Goal: Entertainment & Leisure: Consume media (video, audio)

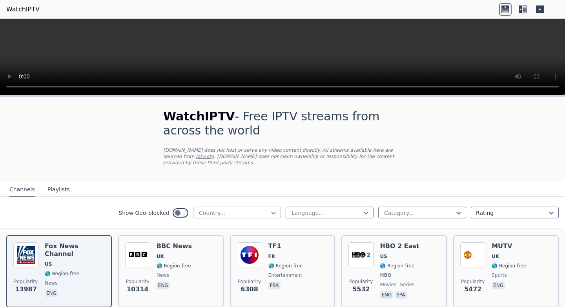
click at [269, 209] on icon at bounding box center [273, 213] width 8 height 8
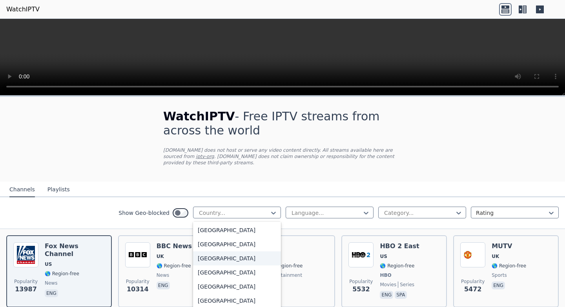
scroll to position [157, 0]
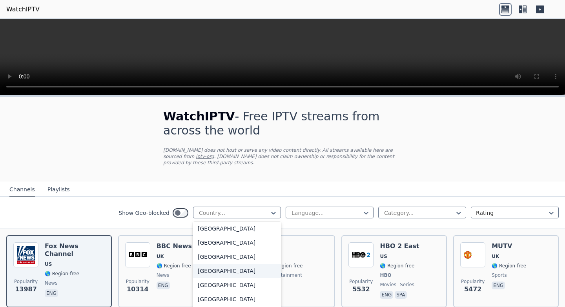
click at [212, 264] on div "[GEOGRAPHIC_DATA]" at bounding box center [237, 271] width 88 height 14
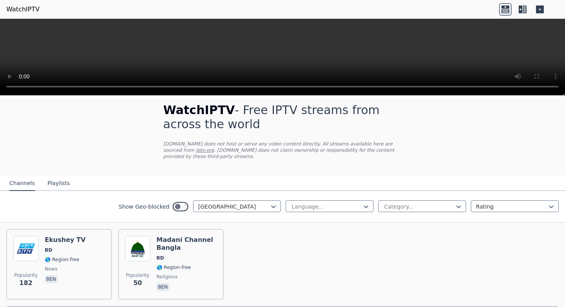
scroll to position [25, 0]
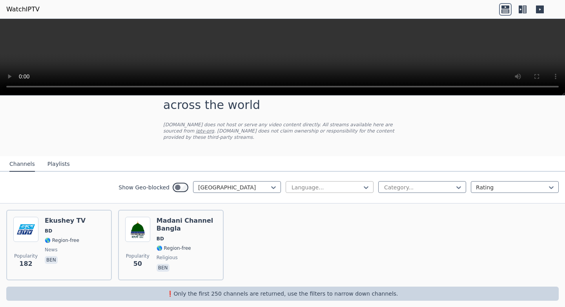
click at [336, 186] on div "Language..." at bounding box center [329, 187] width 88 height 12
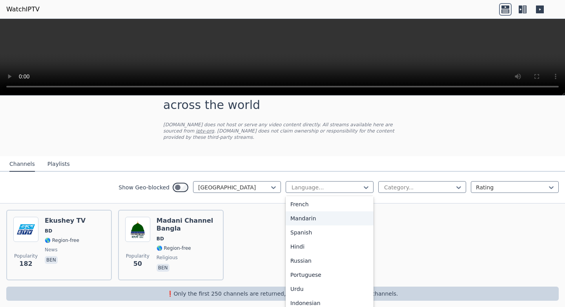
scroll to position [0, 0]
click at [437, 183] on div at bounding box center [418, 187] width 71 height 8
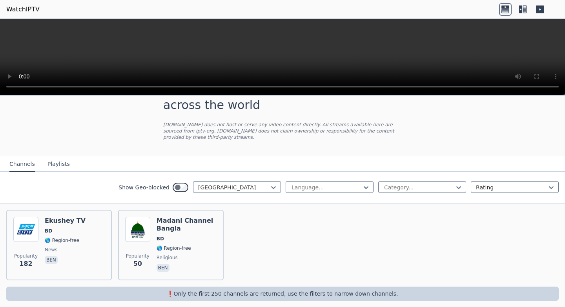
click at [253, 156] on nav "Channels Playlists" at bounding box center [282, 164] width 565 height 16
click at [208, 183] on div at bounding box center [233, 187] width 71 height 8
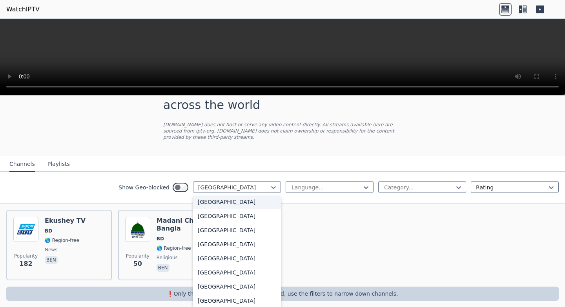
scroll to position [1159, 0]
click at [203, 259] on div "[GEOGRAPHIC_DATA]" at bounding box center [237, 259] width 88 height 14
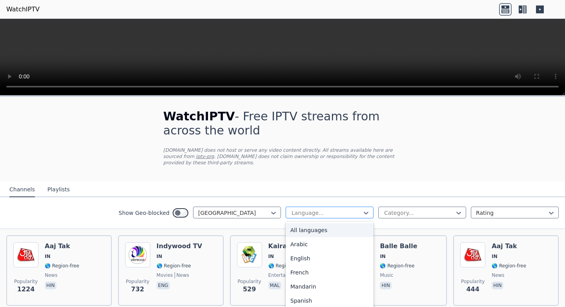
click at [299, 209] on div at bounding box center [326, 213] width 71 height 8
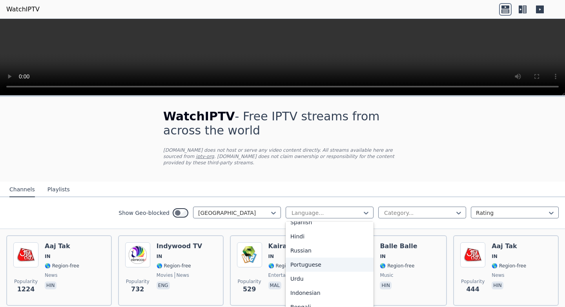
scroll to position [118, 0]
click at [305, 261] on div "Bengali" at bounding box center [329, 268] width 88 height 14
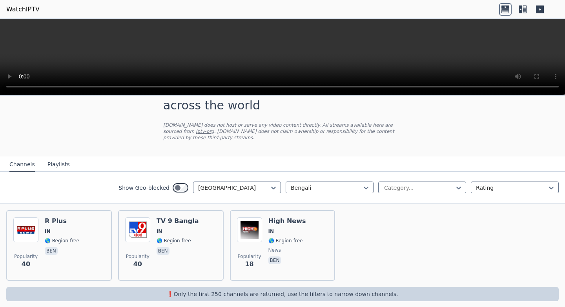
scroll to position [25, 0]
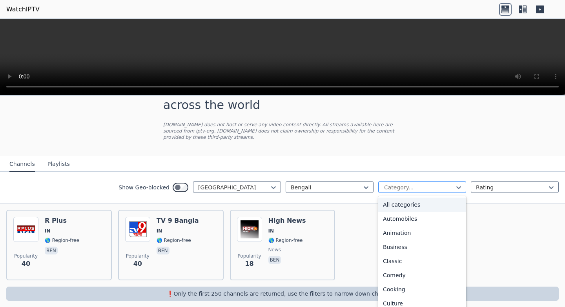
click at [397, 181] on div "Category..." at bounding box center [422, 187] width 88 height 12
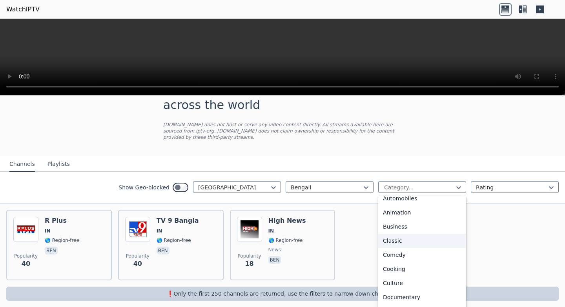
scroll to position [39, 0]
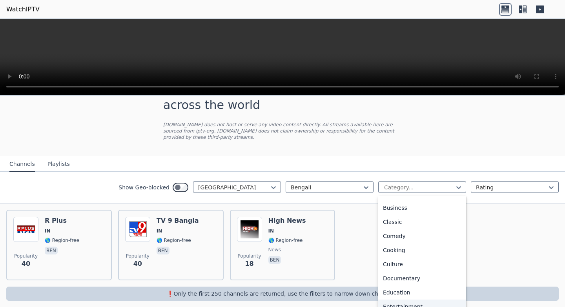
click at [392, 301] on div "Entertainment" at bounding box center [422, 307] width 88 height 14
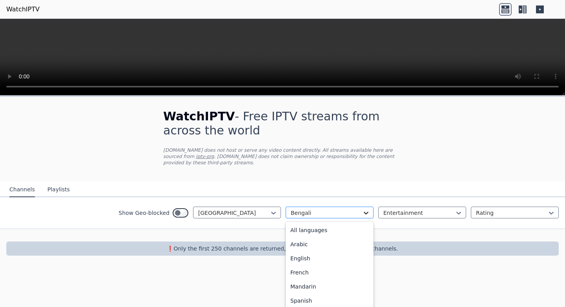
click at [368, 209] on icon at bounding box center [366, 213] width 8 height 8
click at [328, 226] on div "All languages" at bounding box center [329, 230] width 88 height 14
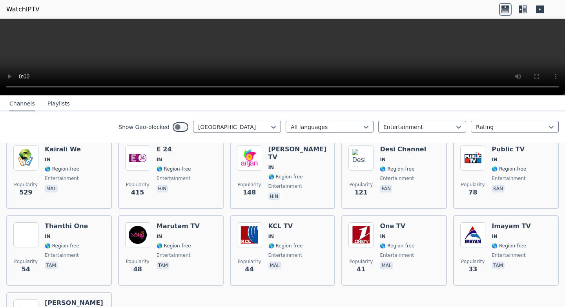
scroll to position [78, 0]
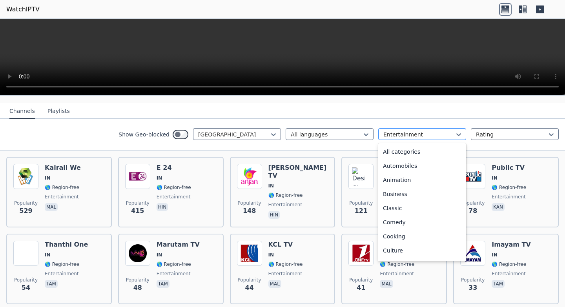
click at [391, 132] on div at bounding box center [418, 135] width 71 height 8
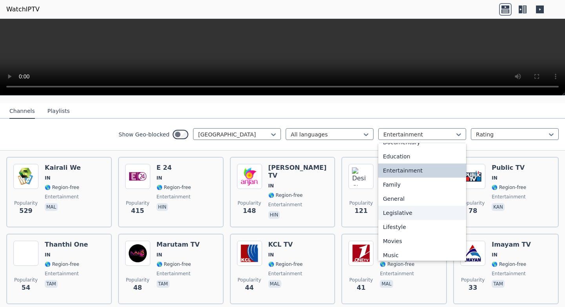
scroll to position [162, 0]
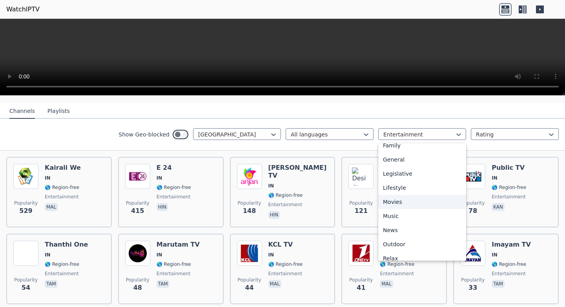
click at [396, 195] on div "Movies" at bounding box center [422, 202] width 88 height 14
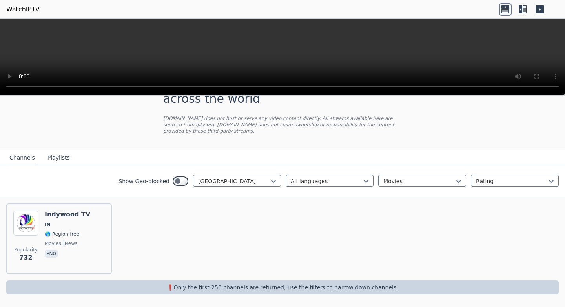
scroll to position [25, 0]
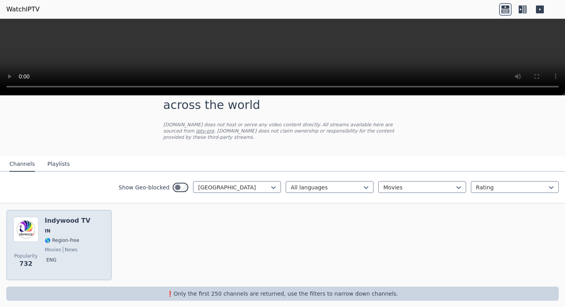
click at [44, 227] on div "Popularity 732 Indywood TV IN 🌎 Region-free movies news eng" at bounding box center [58, 245] width 91 height 56
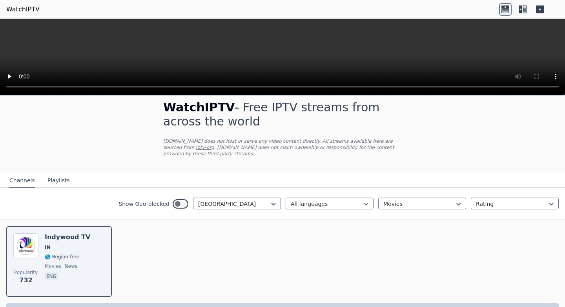
scroll to position [0, 0]
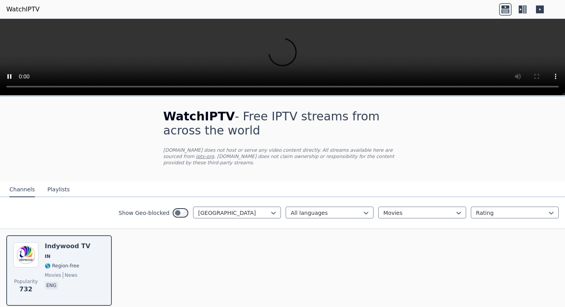
click at [196, 96] on div "WatchIPTV - Free IPTV streams from across the world [DOMAIN_NAME] does not host…" at bounding box center [282, 217] width 565 height 243
click at [268, 59] on video at bounding box center [282, 57] width 565 height 77
click at [271, 58] on video at bounding box center [282, 57] width 565 height 77
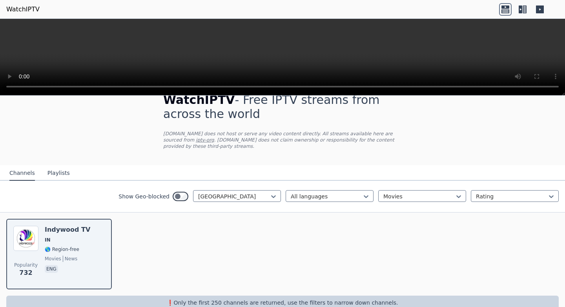
scroll to position [25, 0]
